Goal: Information Seeking & Learning: Learn about a topic

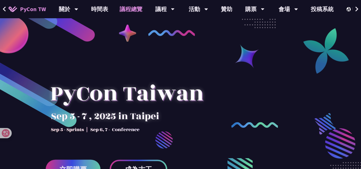
click at [120, 9] on link "議程總覽" at bounding box center [131, 9] width 34 height 18
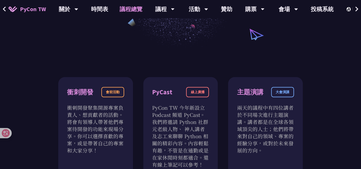
scroll to position [146, 0]
click at [103, 12] on link "時間表" at bounding box center [99, 9] width 29 height 18
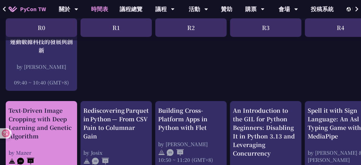
scroll to position [168, 0]
click at [61, 116] on div "Text-Driven Image Cropping with Deep Learning and Genetic Algorithm" at bounding box center [42, 123] width 66 height 34
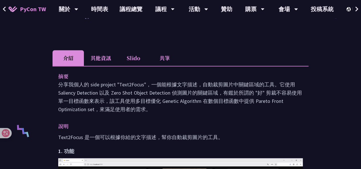
scroll to position [153, 0]
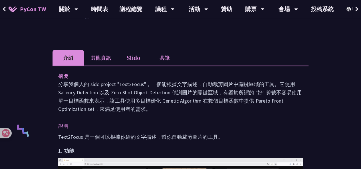
click at [164, 58] on li "共筆" at bounding box center [164, 58] width 31 height 16
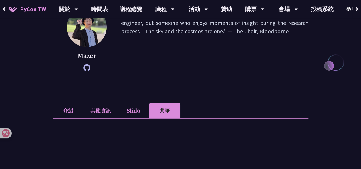
scroll to position [100, 0]
click at [135, 83] on div "[PERSON_NAME] I am [PERSON_NAME] ([PERSON_NAME]), not a good enough software en…" at bounding box center [180, 47] width 256 height 81
click at [133, 108] on li "Slido" at bounding box center [133, 111] width 31 height 16
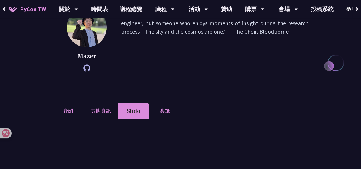
click at [162, 109] on li "共筆" at bounding box center [164, 111] width 31 height 16
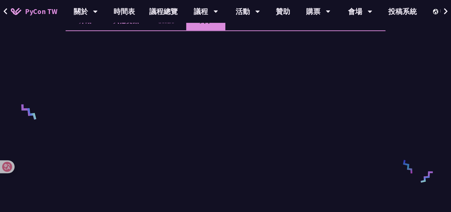
scroll to position [194, 0]
